Goal: Information Seeking & Learning: Learn about a topic

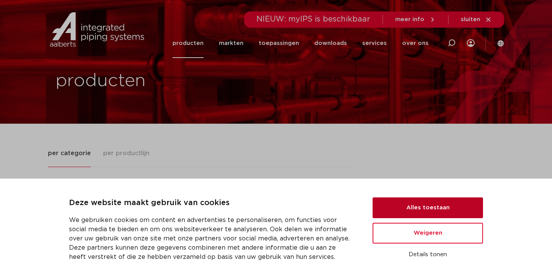
click at [421, 208] on button "Alles toestaan" at bounding box center [428, 207] width 110 height 21
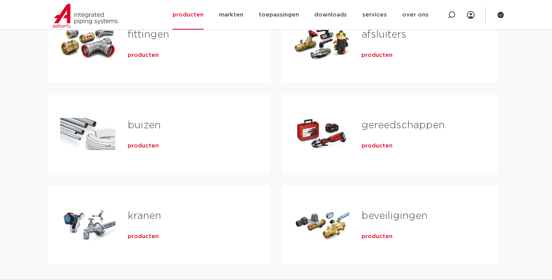
scroll to position [111, 0]
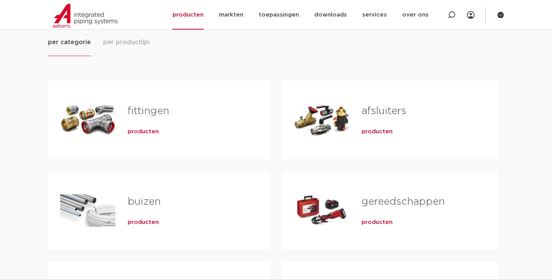
click at [82, 210] on div "Tabs. Open items met enter of spatie, sluit af met escape en navigeer met de pi…" at bounding box center [87, 210] width 55 height 54
click at [141, 219] on span "producten" at bounding box center [143, 222] width 31 height 8
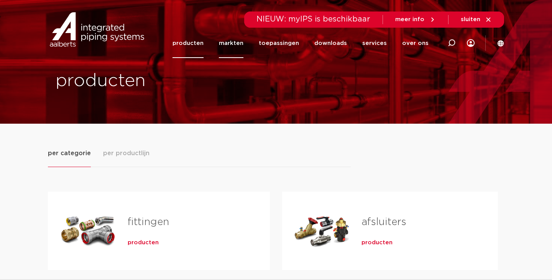
click at [237, 43] on link "markten" at bounding box center [231, 43] width 25 height 30
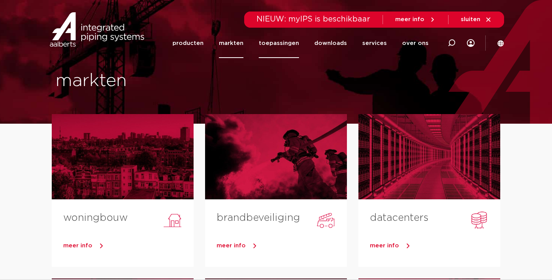
click at [283, 43] on link "toepassingen" at bounding box center [279, 43] width 40 height 30
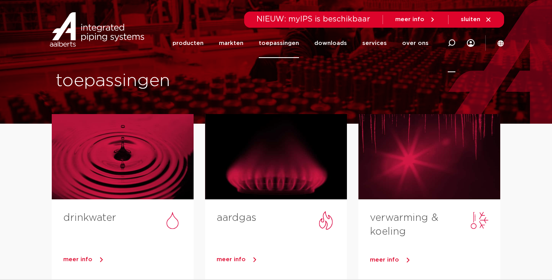
click at [453, 45] on icon at bounding box center [451, 42] width 9 height 9
type input "montage"
click button "Zoeken" at bounding box center [0, 0] width 0 height 0
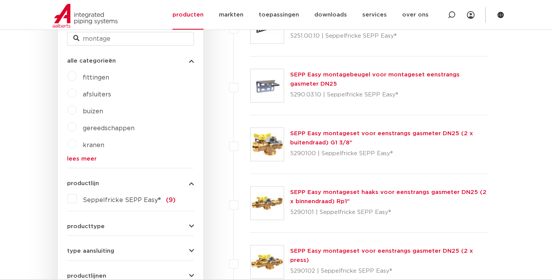
scroll to position [243, 0]
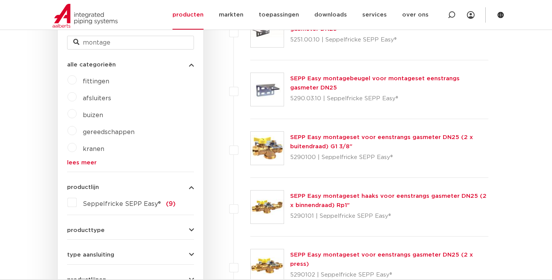
click at [77, 113] on label "buizen" at bounding box center [90, 113] width 26 height 12
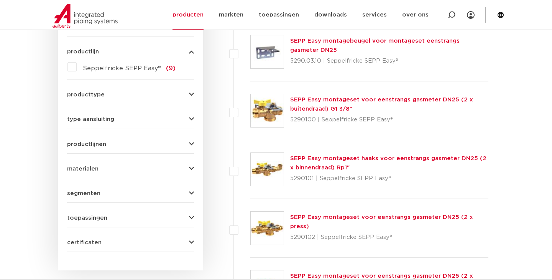
scroll to position [281, 0]
click at [191, 93] on icon "button" at bounding box center [191, 94] width 5 height 6
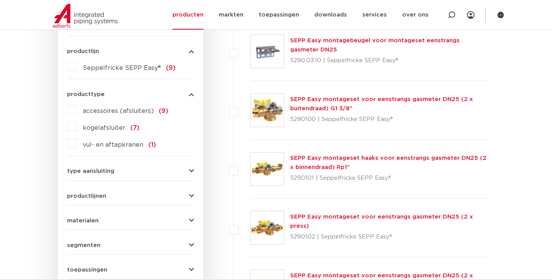
click at [191, 93] on icon "button" at bounding box center [191, 94] width 5 height 6
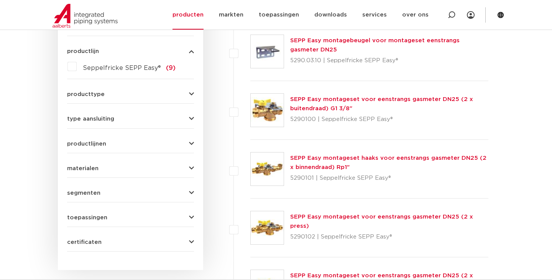
click at [190, 119] on icon "button" at bounding box center [191, 119] width 5 height 6
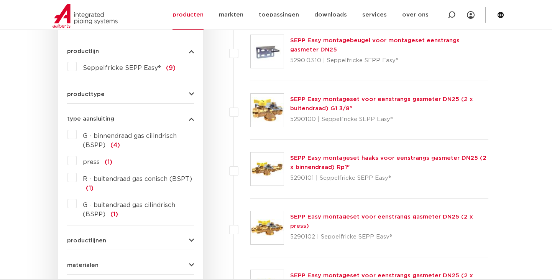
click at [190, 119] on icon "button" at bounding box center [191, 119] width 5 height 6
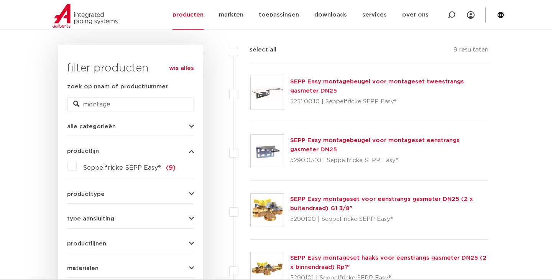
scroll to position [179, 0]
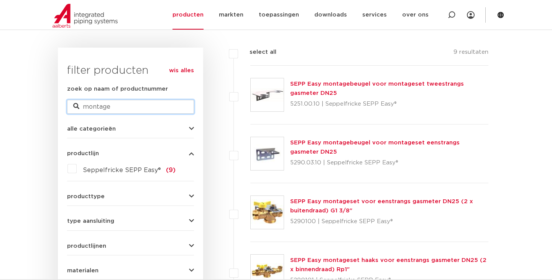
click at [119, 102] on input "montage" at bounding box center [130, 107] width 127 height 14
click at [118, 106] on input "montage" at bounding box center [130, 107] width 127 height 14
type input "m"
type input "bevestiging materialen"
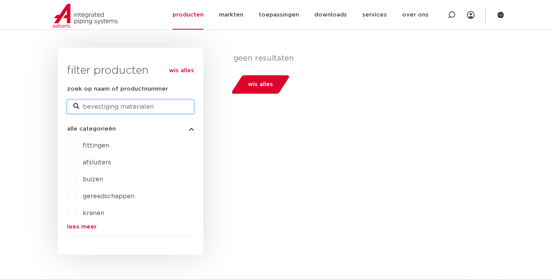
click at [118, 107] on input "bevestiging materialen" at bounding box center [130, 107] width 127 height 14
drag, startPoint x: 120, startPoint y: 117, endPoint x: 166, endPoint y: 108, distance: 46.5
click at [166, 108] on input "bevestiging materialen" at bounding box center [130, 107] width 127 height 14
drag, startPoint x: 158, startPoint y: 106, endPoint x: 70, endPoint y: 108, distance: 88.2
click at [70, 108] on input "bevestiging materialen" at bounding box center [130, 107] width 127 height 14
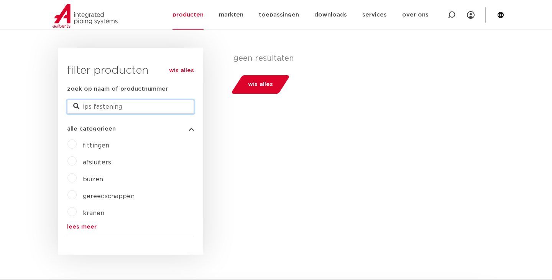
type input "ips fastening"
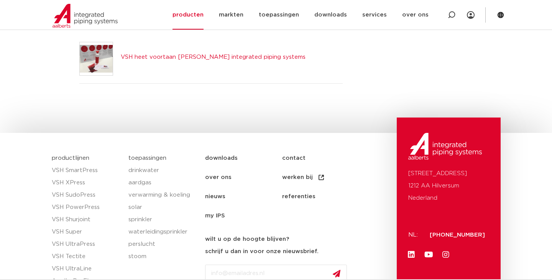
scroll to position [187, 0]
